Goal: Task Accomplishment & Management: Manage account settings

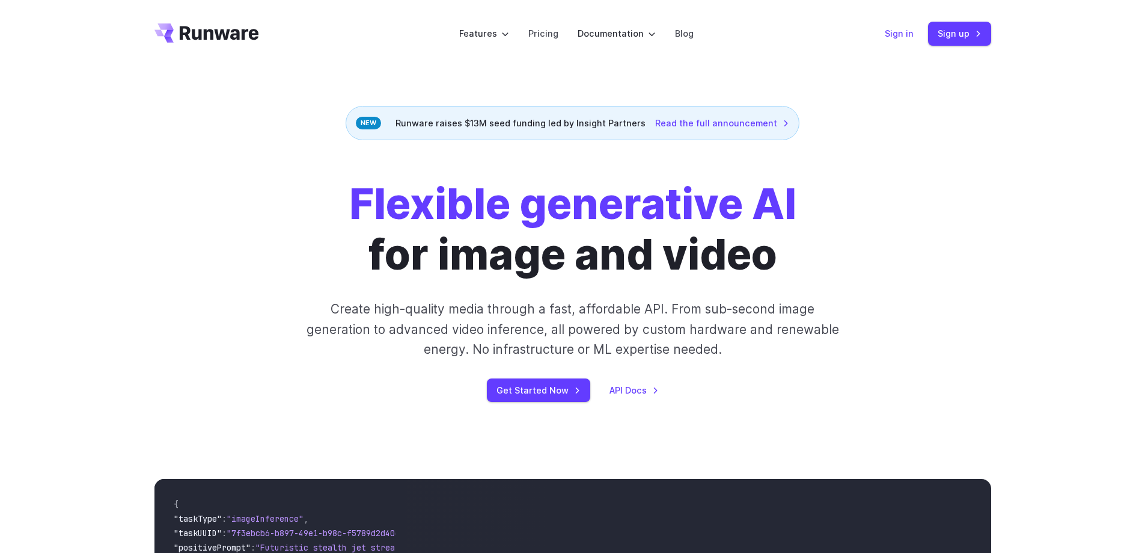
click at [898, 34] on link "Sign in" at bounding box center [899, 33] width 29 height 14
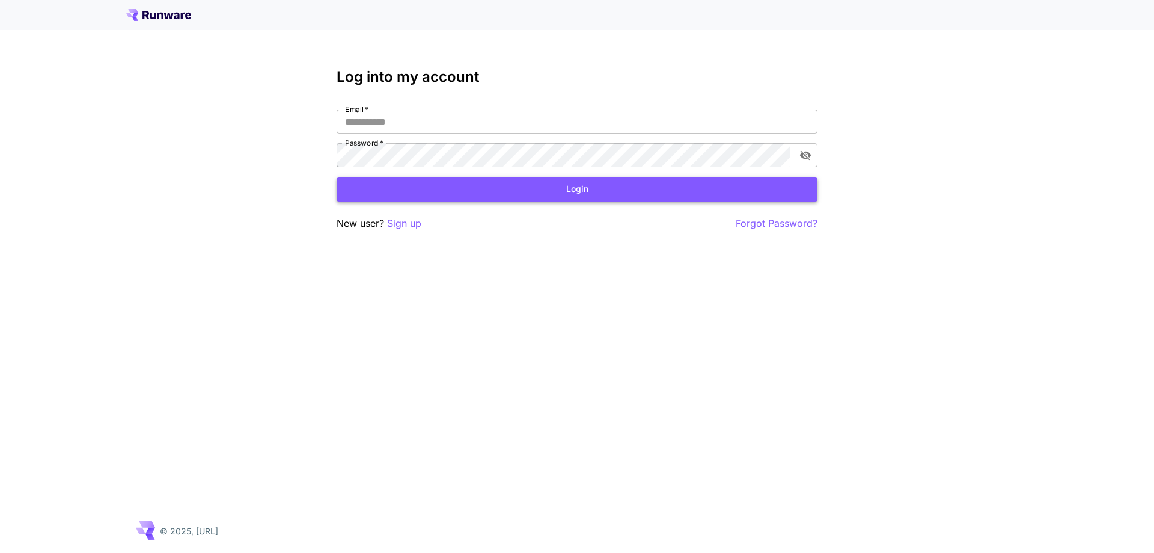
type input "**********"
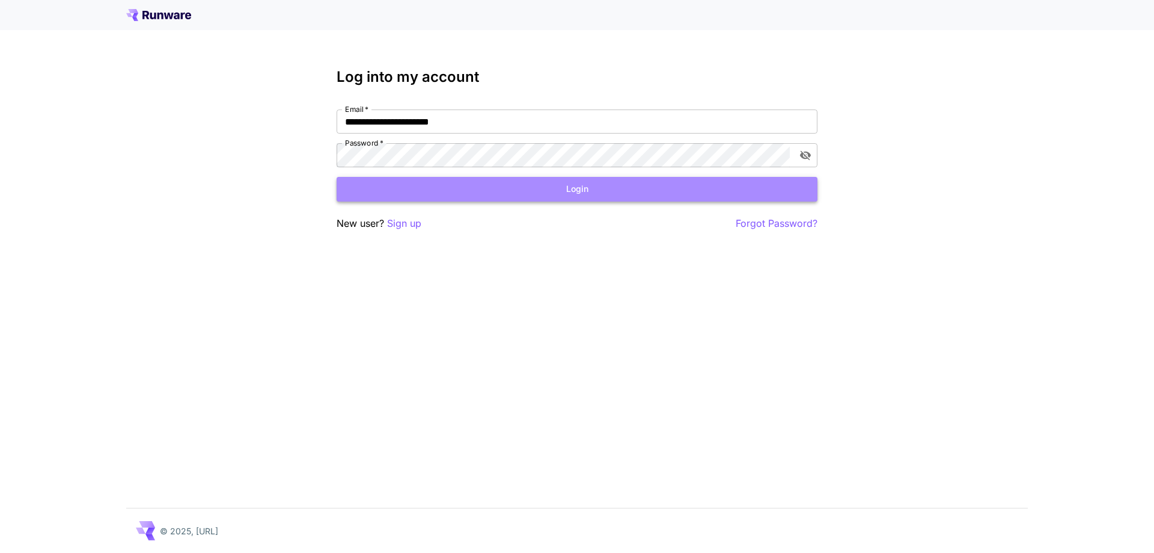
click at [562, 198] on button "Login" at bounding box center [577, 189] width 481 height 25
